Goal: Navigation & Orientation: Find specific page/section

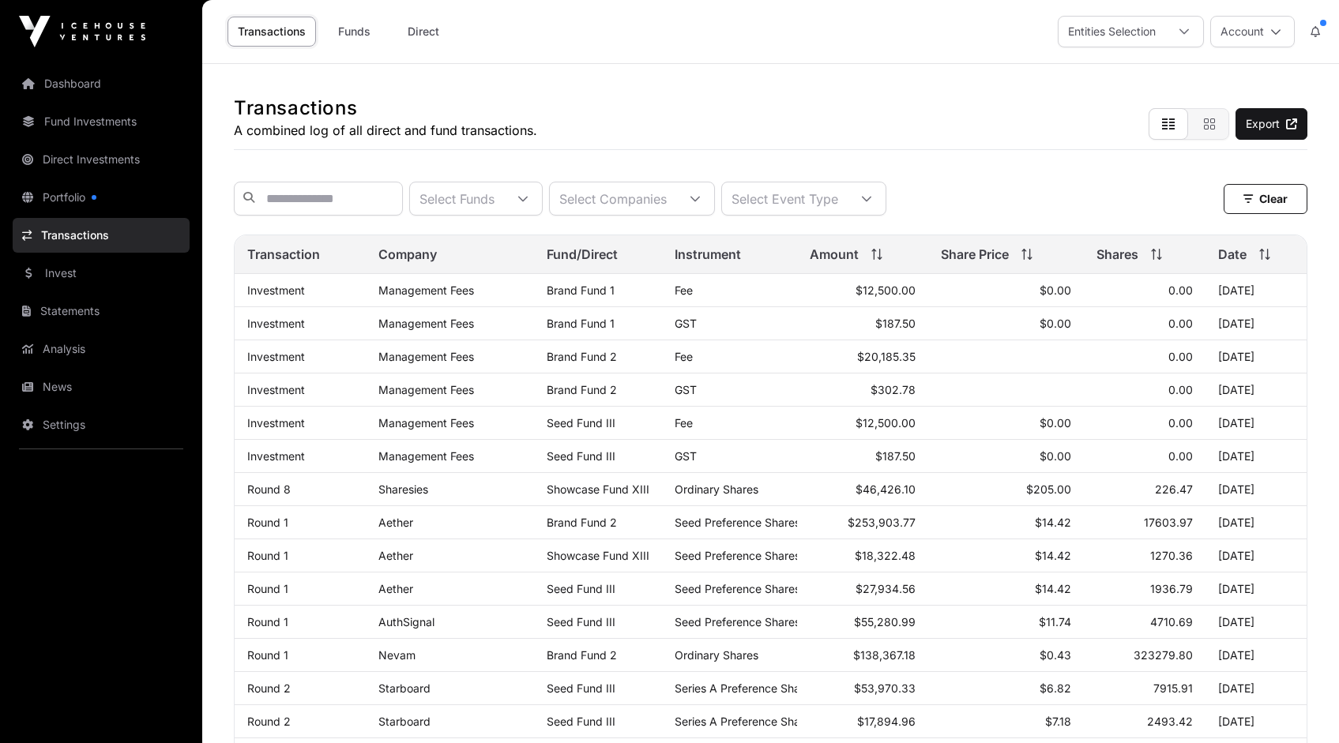
click at [70, 236] on link "Transactions" at bounding box center [101, 235] width 177 height 35
click at [714, 202] on div at bounding box center [695, 198] width 38 height 32
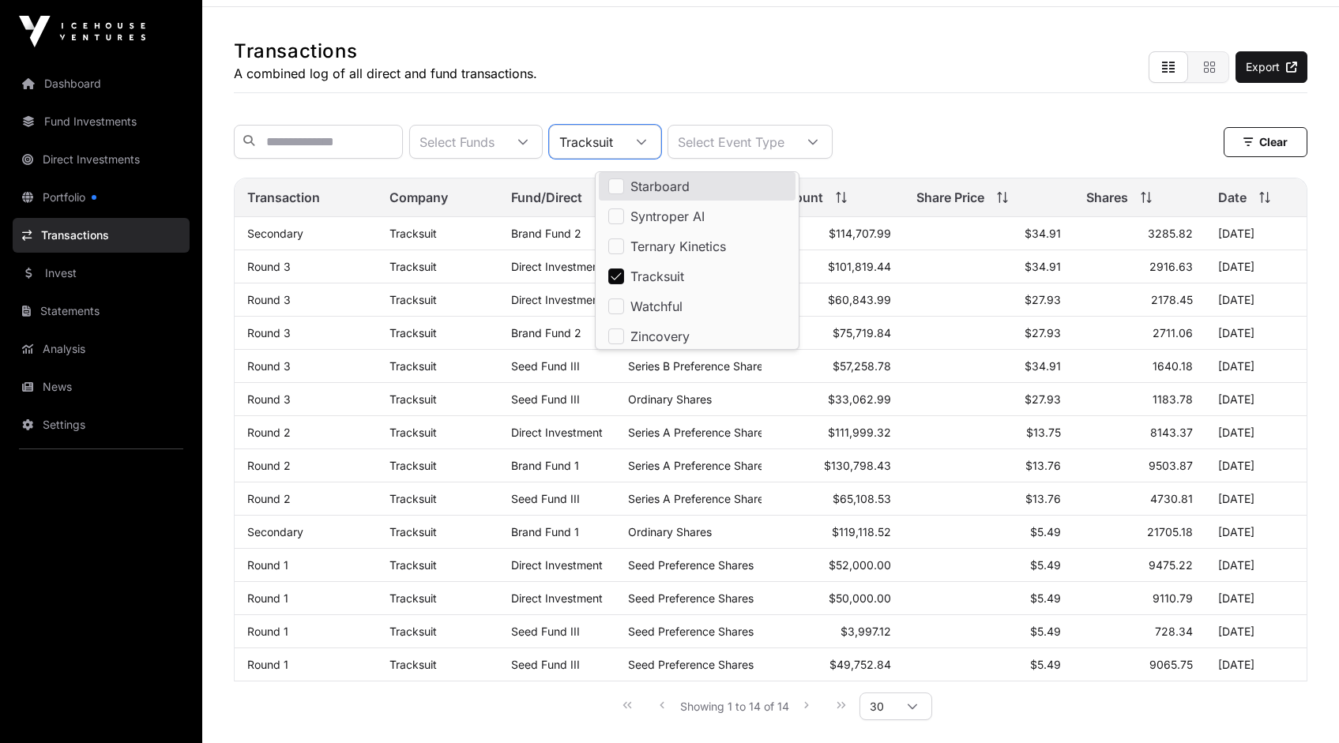
scroll to position [74, 0]
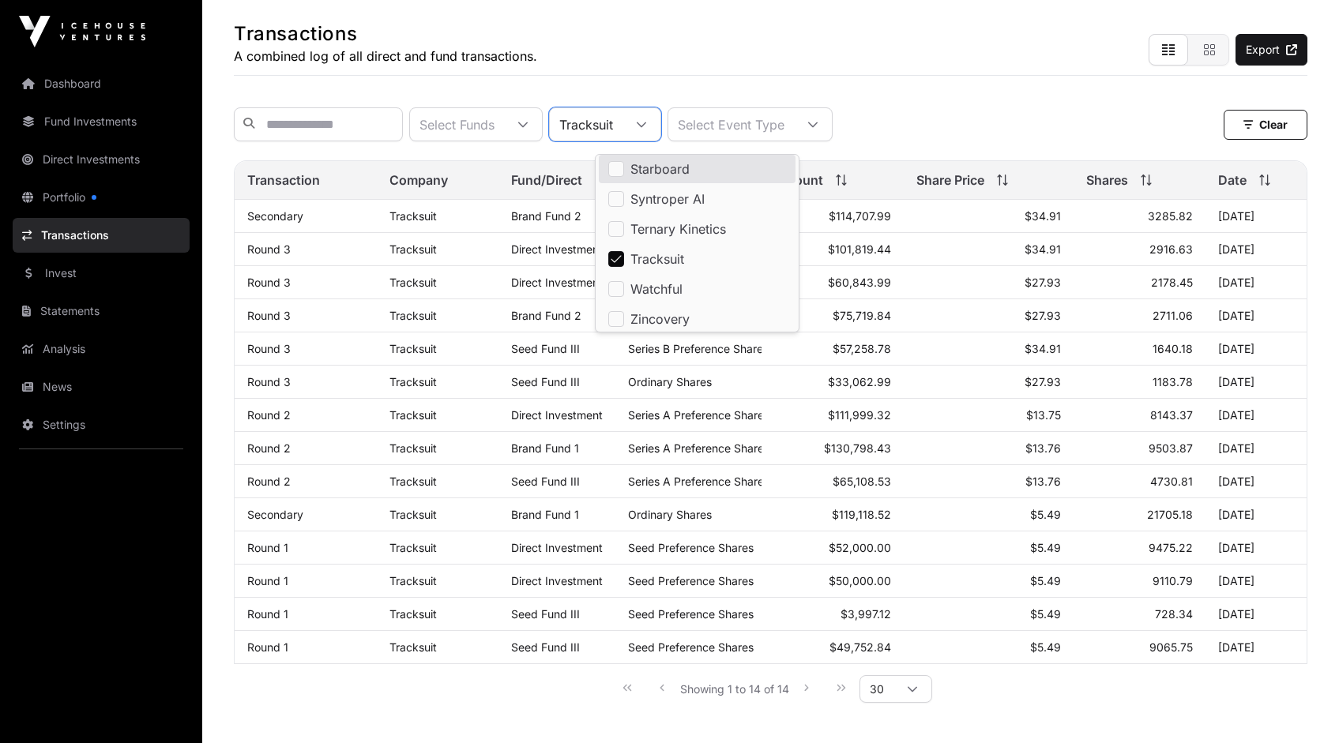
click at [70, 350] on link "Analysis" at bounding box center [101, 349] width 177 height 35
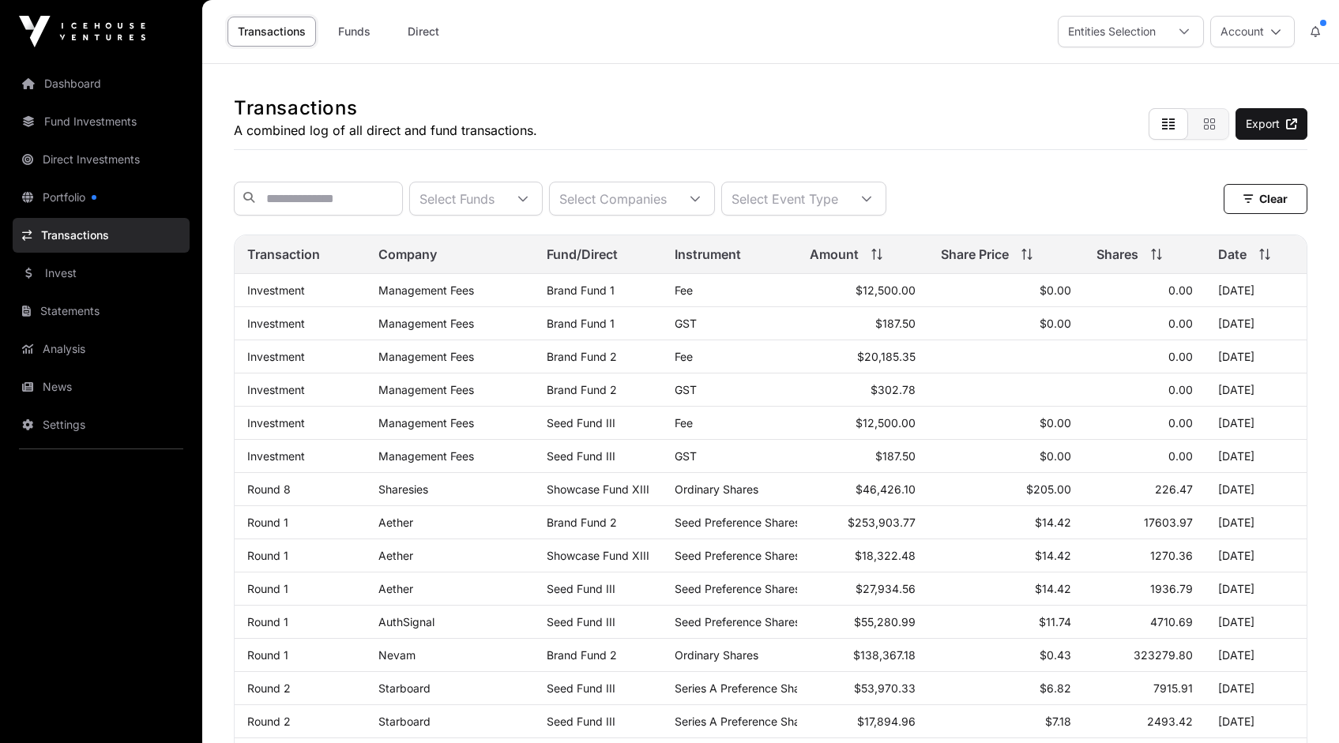
scroll to position [74, 0]
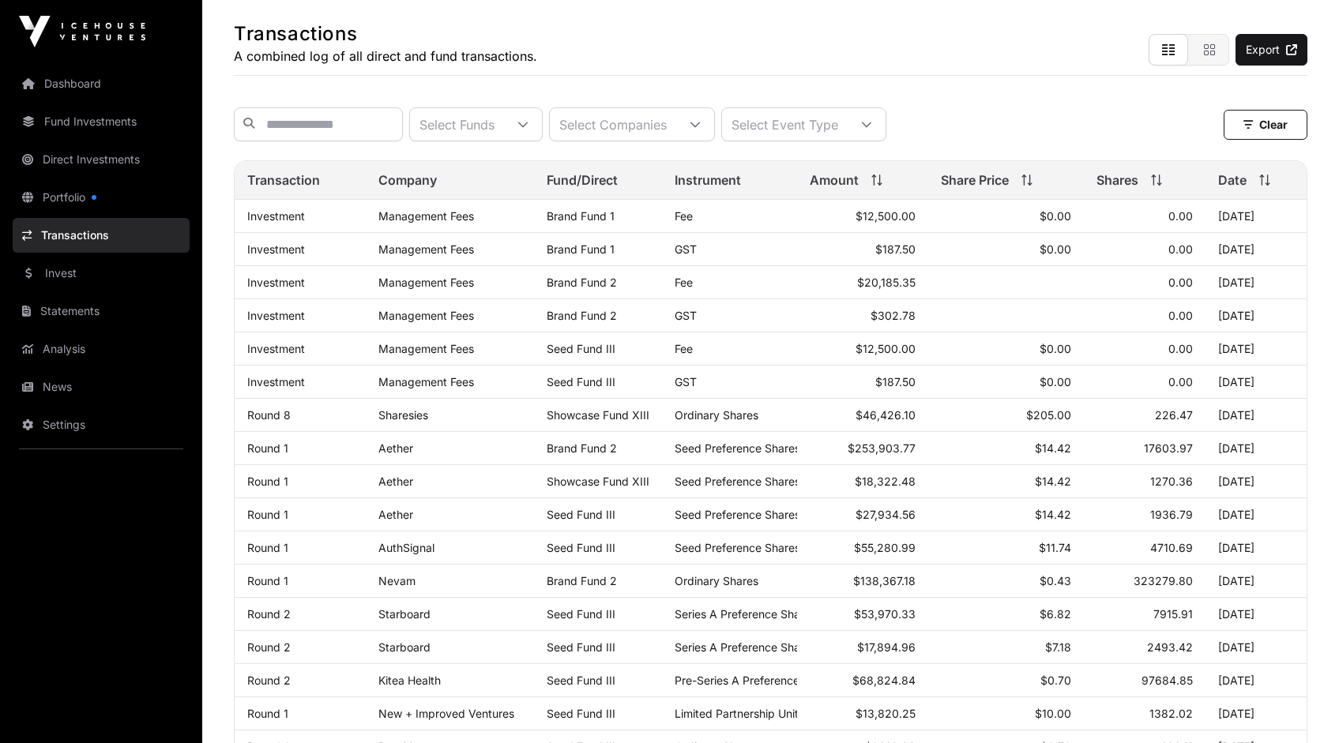
click at [81, 89] on link "Dashboard" at bounding box center [101, 83] width 177 height 35
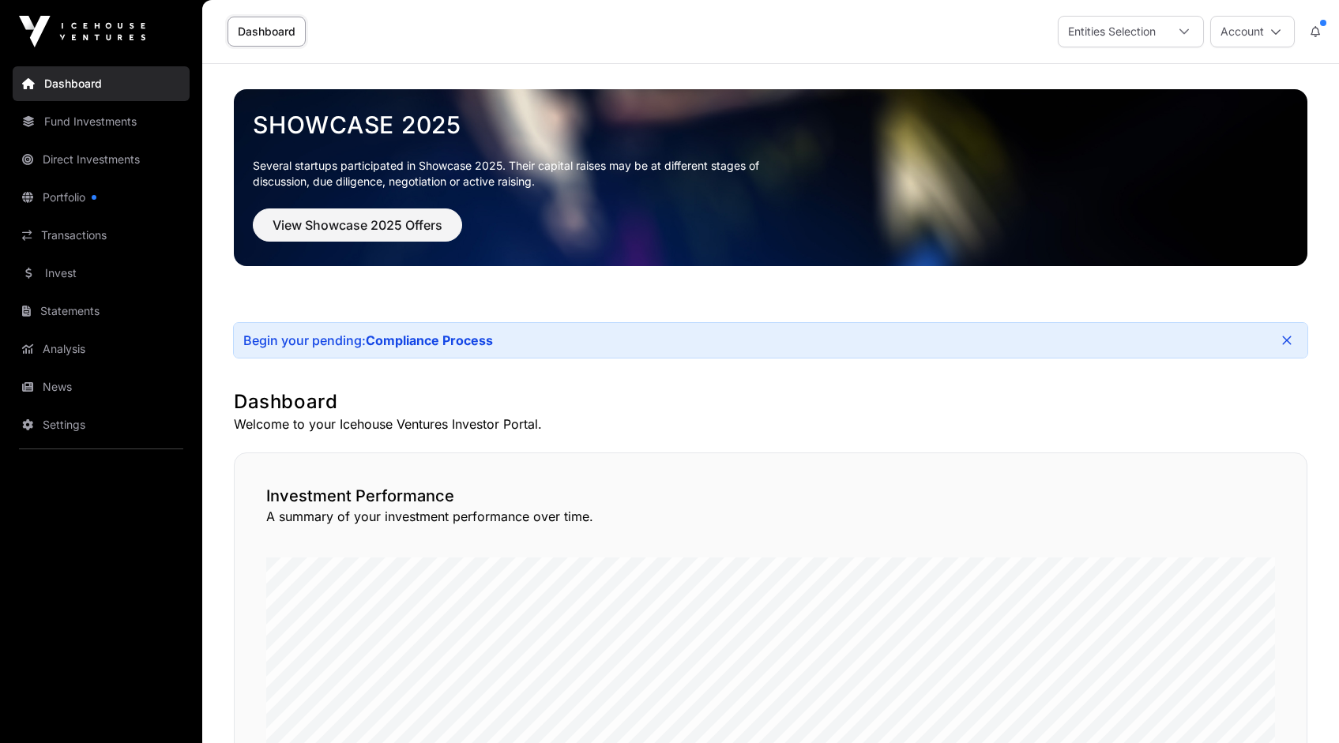
click at [72, 346] on link "Analysis" at bounding box center [101, 349] width 177 height 35
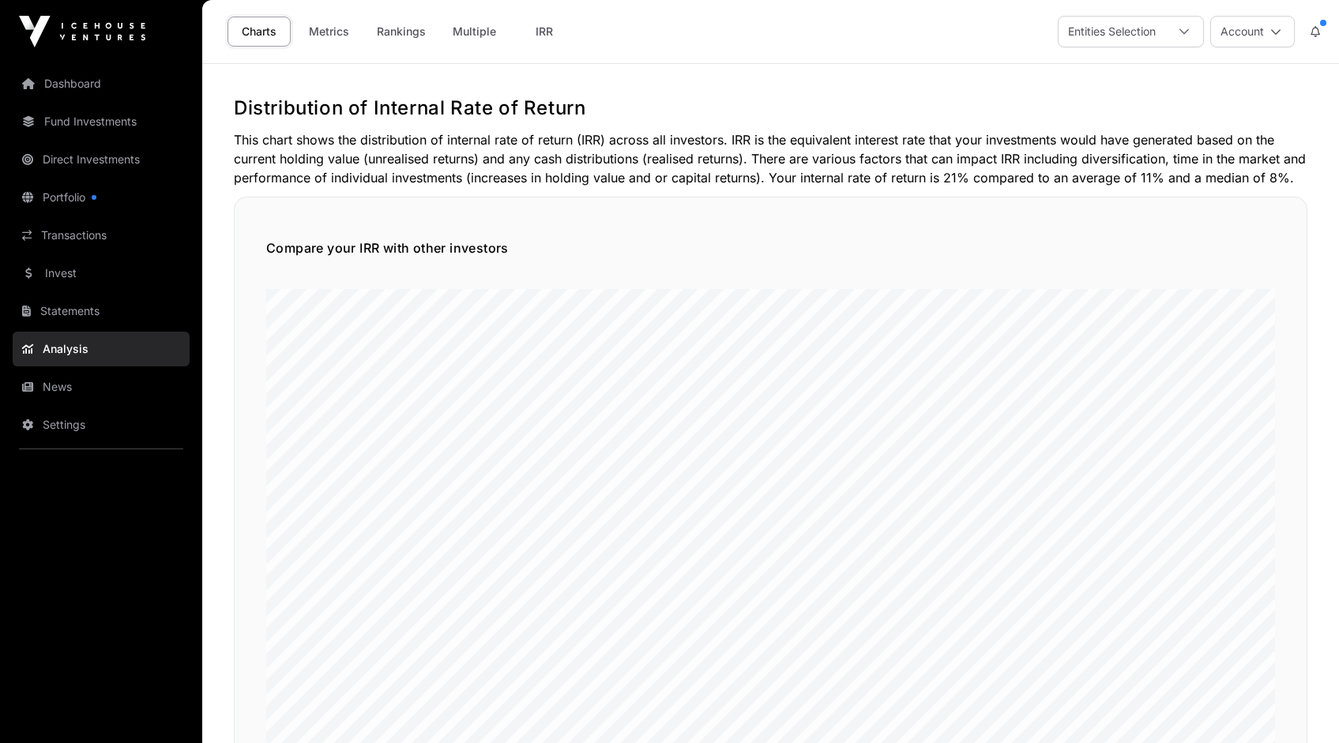
click at [325, 34] on link "Metrics" at bounding box center [328, 32] width 63 height 30
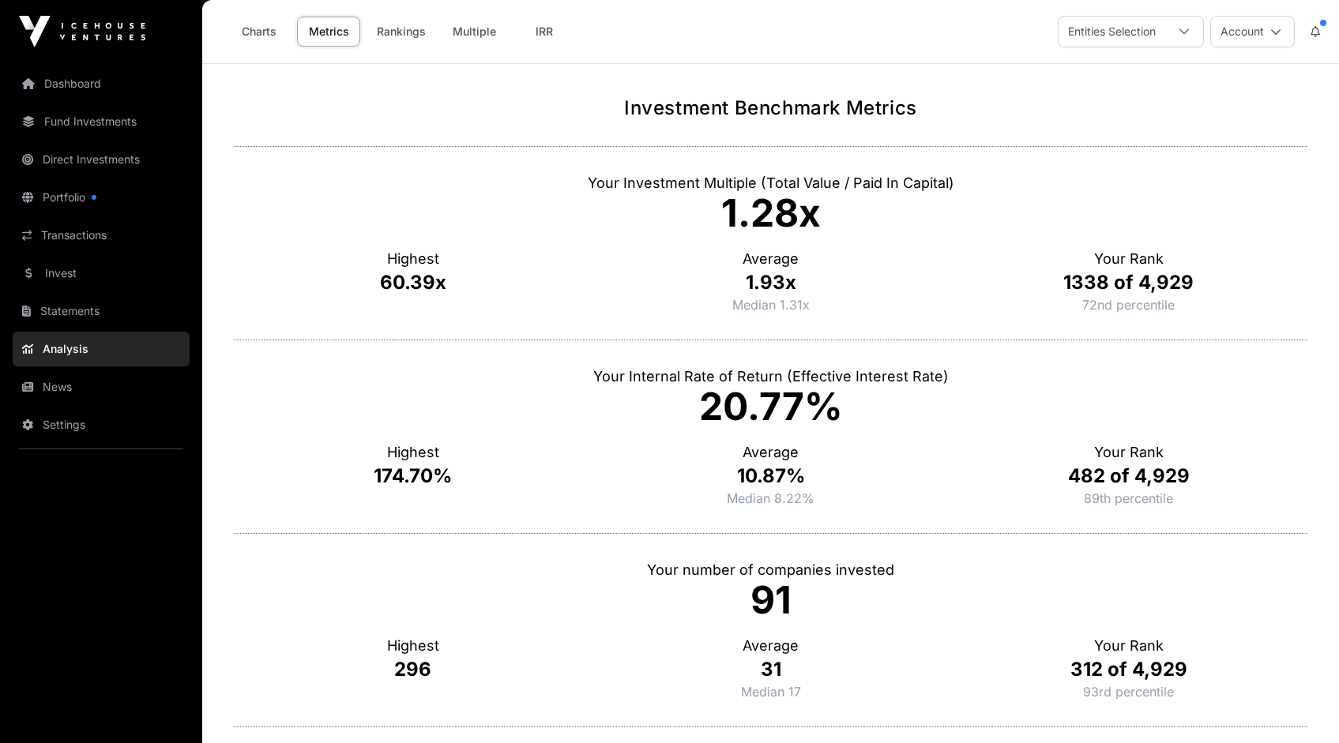
click at [75, 85] on link "Dashboard" at bounding box center [101, 83] width 177 height 35
